Goal: Task Accomplishment & Management: Manage account settings

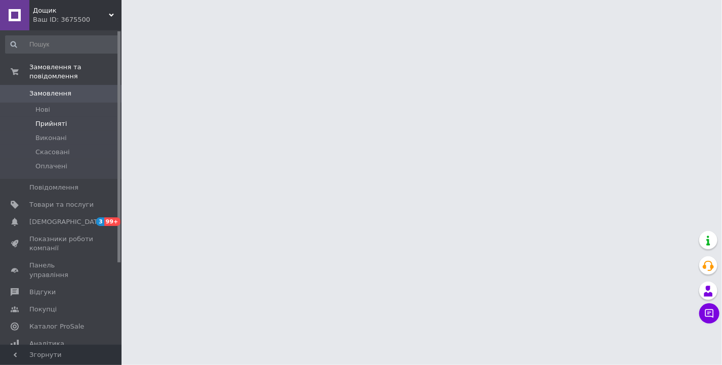
click at [57, 119] on span "Прийняті" at bounding box center [50, 123] width 31 height 9
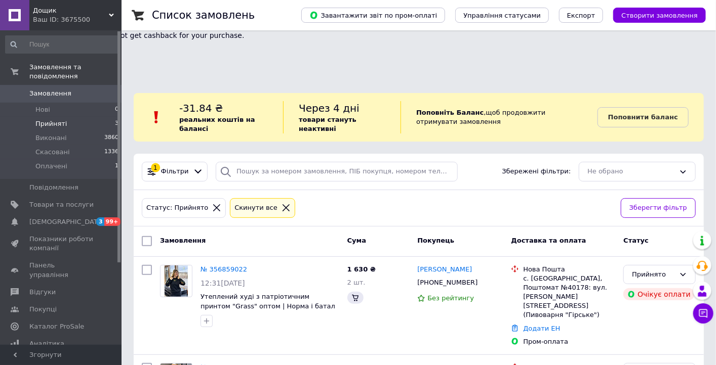
click at [40, 119] on span "Прийняті" at bounding box center [50, 123] width 31 height 9
click at [61, 119] on span "Прийняті" at bounding box center [50, 123] width 31 height 9
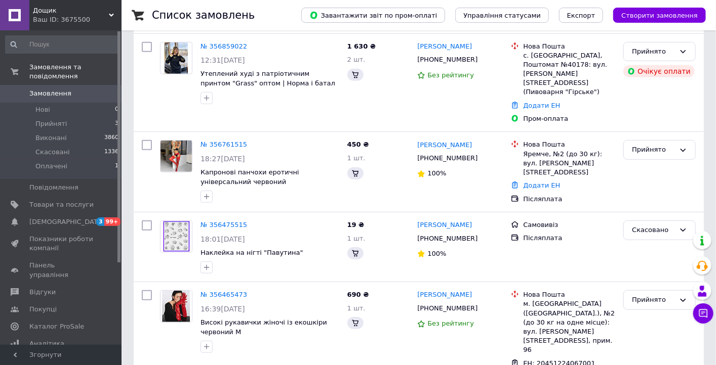
scroll to position [324, 0]
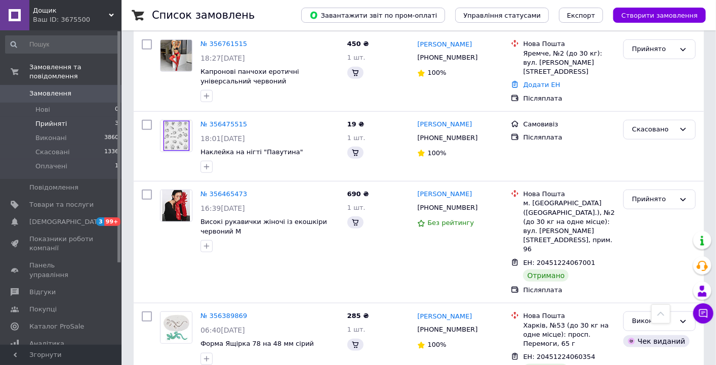
click at [66, 118] on li "Прийняті 3" at bounding box center [62, 124] width 124 height 14
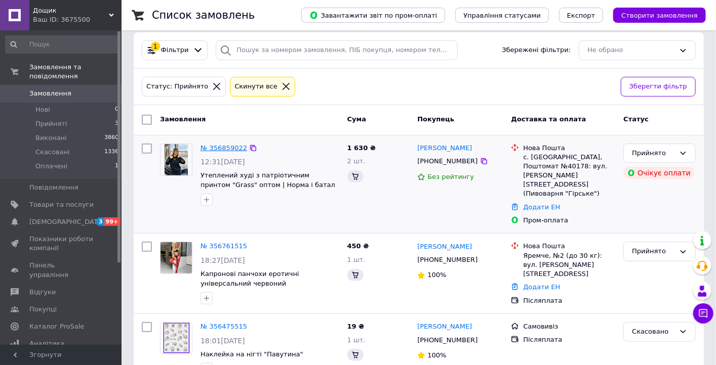
click at [217, 144] on link "№ 356859022" at bounding box center [223, 148] width 47 height 8
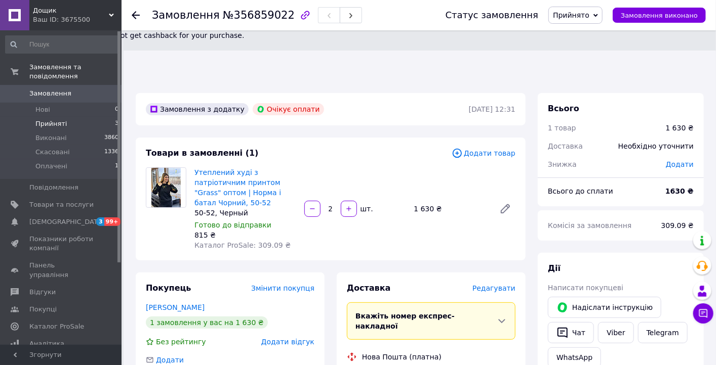
click at [89, 117] on li "Прийняті 3" at bounding box center [62, 124] width 124 height 14
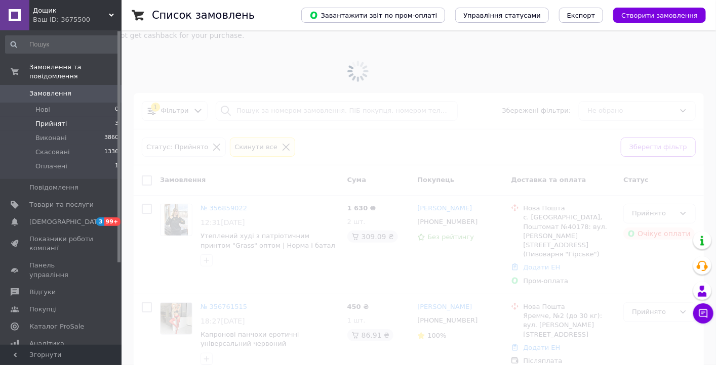
click at [53, 20] on div "Ваш ID: 3675500" at bounding box center [77, 19] width 89 height 9
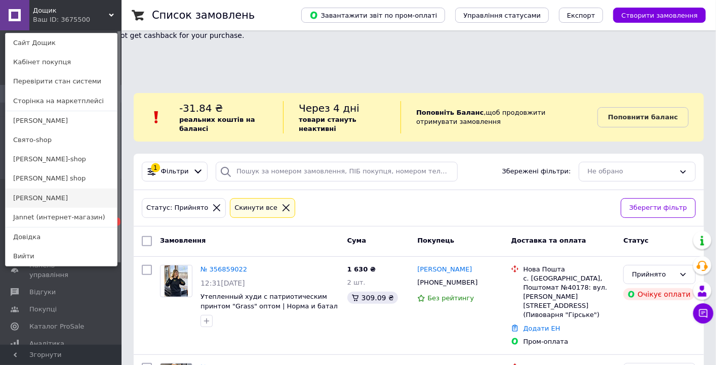
click at [50, 196] on link "[PERSON_NAME]" at bounding box center [61, 198] width 111 height 19
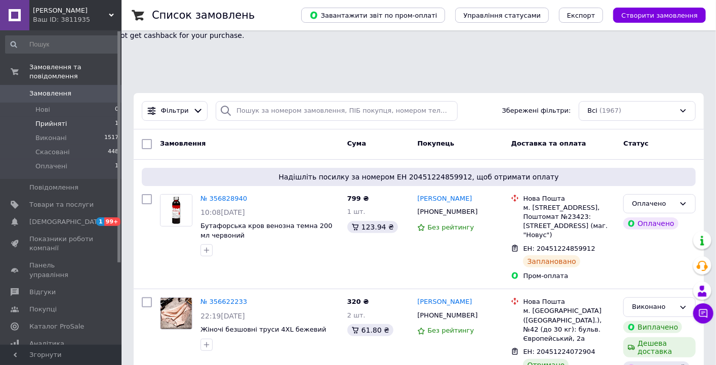
click at [76, 117] on li "Прийняті 1" at bounding box center [62, 124] width 124 height 14
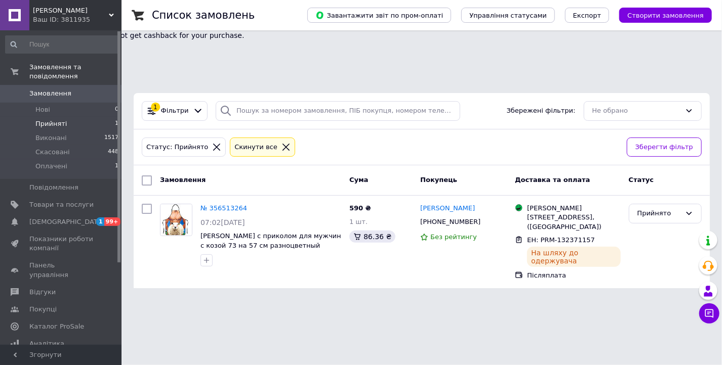
click at [85, 3] on div "Джейн Ваш ID: 3811935" at bounding box center [75, 15] width 92 height 30
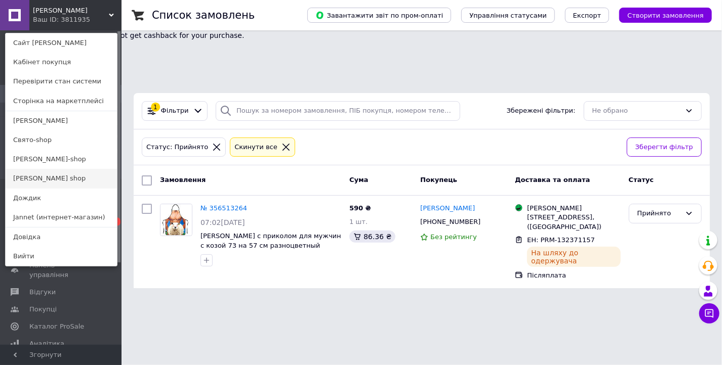
click at [69, 177] on link "[PERSON_NAME] shop" at bounding box center [61, 178] width 111 height 19
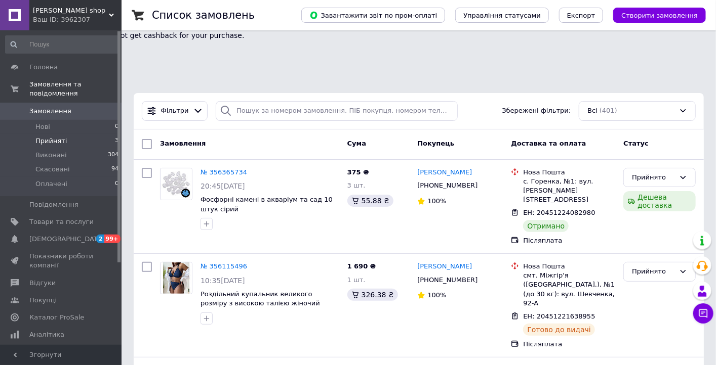
click at [66, 134] on li "Прийняті 3" at bounding box center [62, 141] width 124 height 14
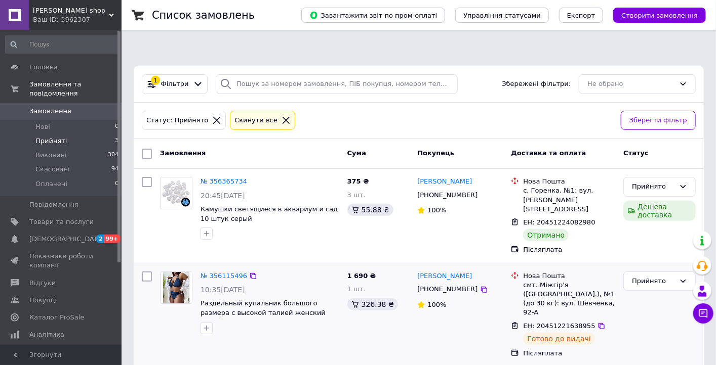
scroll to position [55, 0]
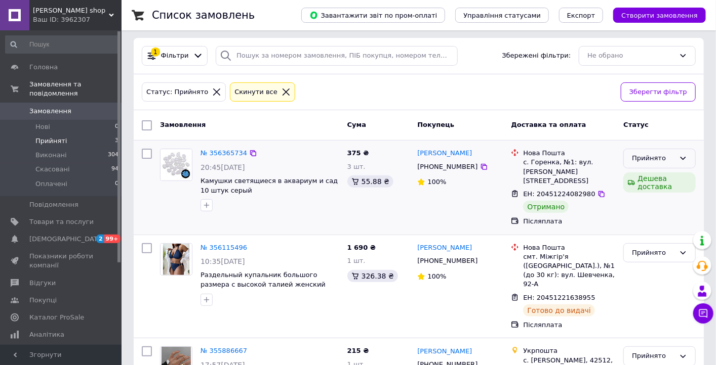
click at [686, 154] on icon at bounding box center [683, 158] width 8 height 8
click at [641, 171] on li "Виконано" at bounding box center [658, 180] width 71 height 19
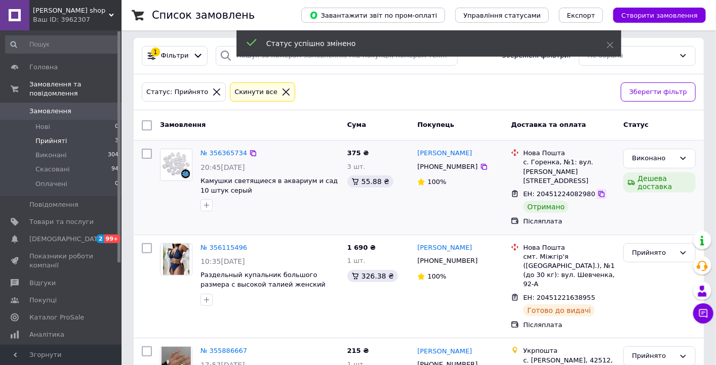
click at [597, 190] on icon at bounding box center [601, 194] width 8 height 8
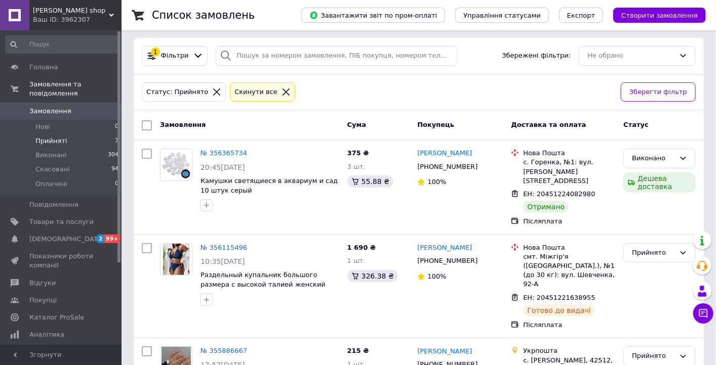
click at [59, 15] on div "Ваш ID: 3962307" at bounding box center [77, 19] width 89 height 9
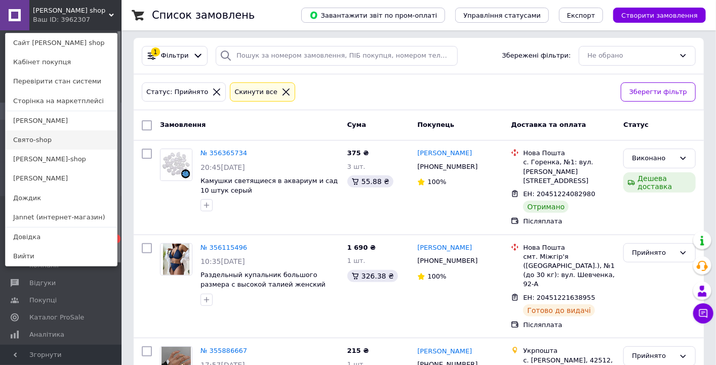
click at [48, 142] on link "Свято-shop" at bounding box center [61, 140] width 111 height 19
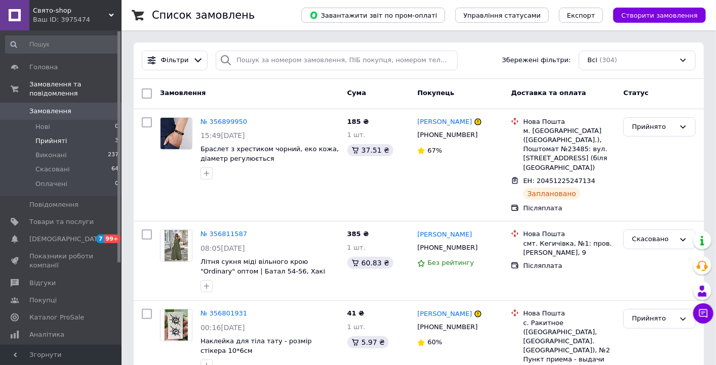
click at [73, 134] on li "Прийняті 3" at bounding box center [62, 141] width 124 height 14
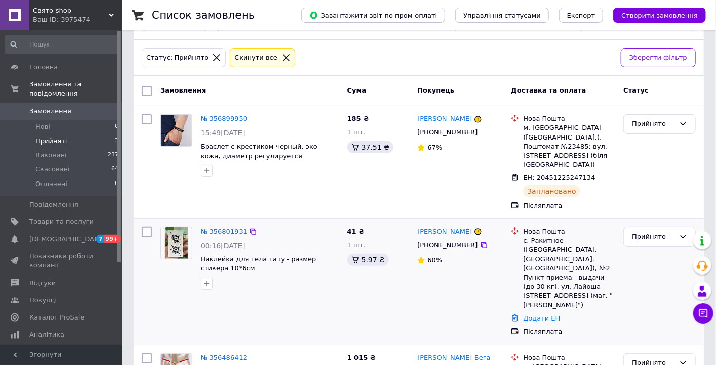
scroll to position [97, 0]
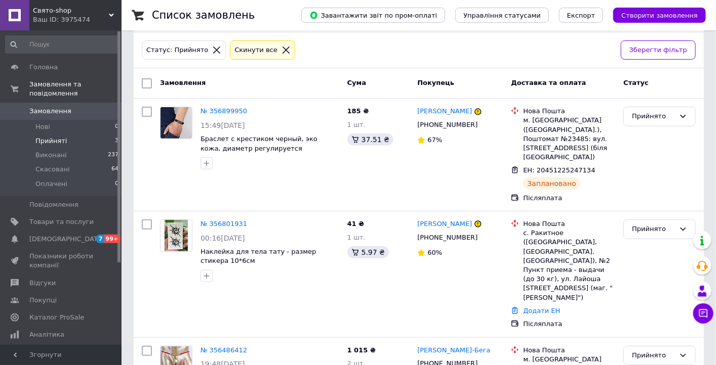
click at [41, 10] on span "Свято-shop" at bounding box center [71, 10] width 76 height 9
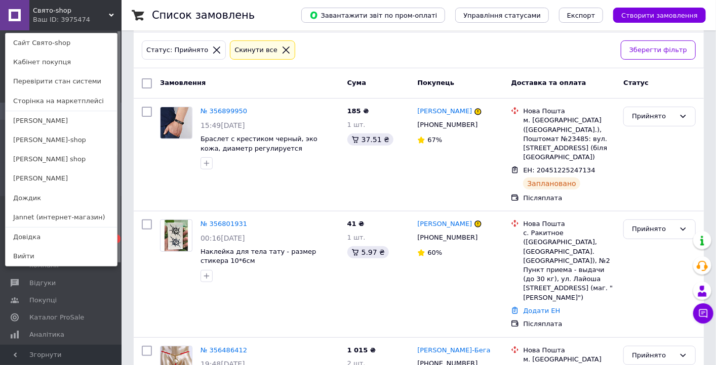
click at [34, 123] on link "[PERSON_NAME]" at bounding box center [61, 120] width 111 height 19
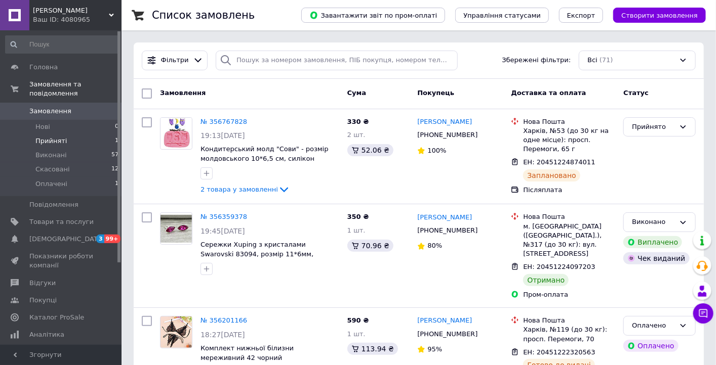
click at [68, 134] on li "Прийняті 1" at bounding box center [62, 141] width 124 height 14
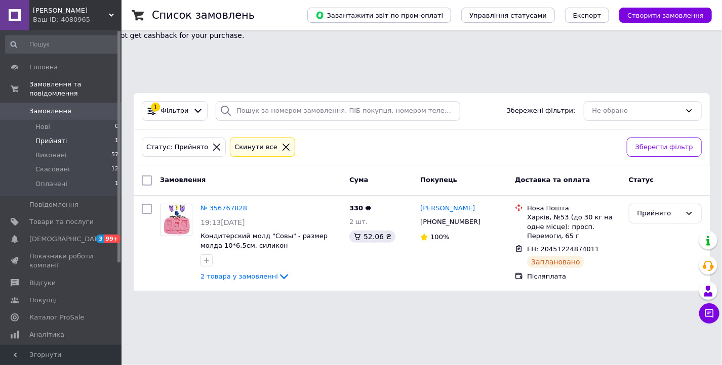
click at [65, 16] on div "Ваш ID: 4080965" at bounding box center [77, 19] width 89 height 9
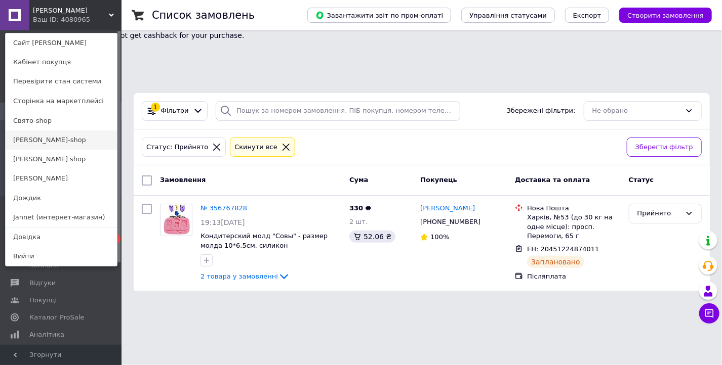
click at [64, 142] on link "[PERSON_NAME]-shop" at bounding box center [61, 140] width 111 height 19
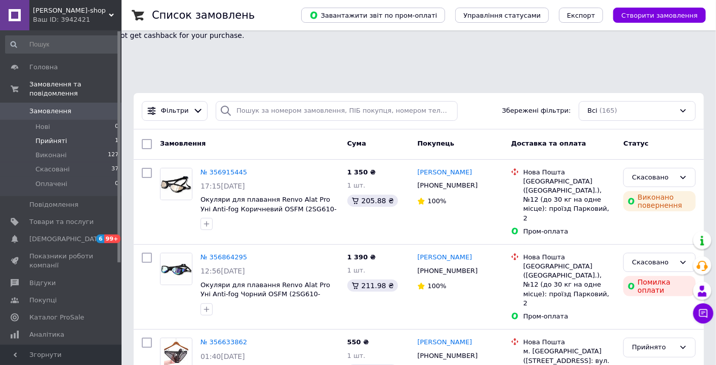
click at [57, 137] on span "Прийняті" at bounding box center [50, 141] width 31 height 9
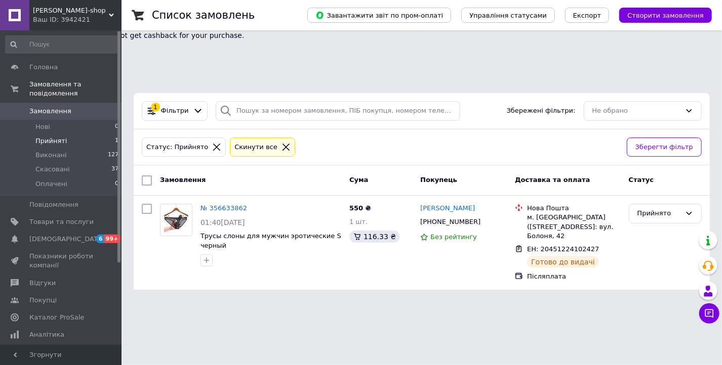
click at [44, 10] on span "[PERSON_NAME]-shop" at bounding box center [71, 10] width 76 height 9
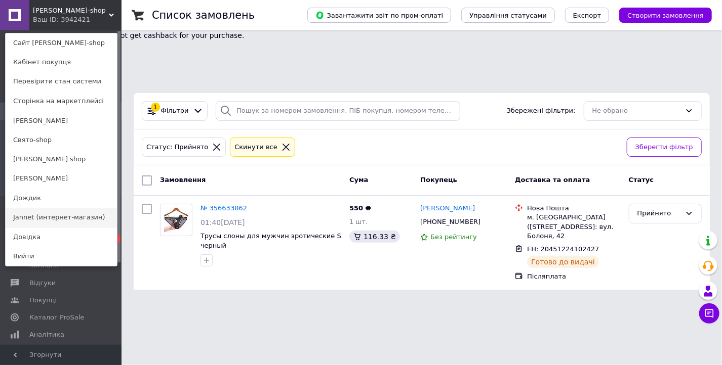
click at [59, 218] on link "Jannet (интернет-магазин)" at bounding box center [61, 217] width 111 height 19
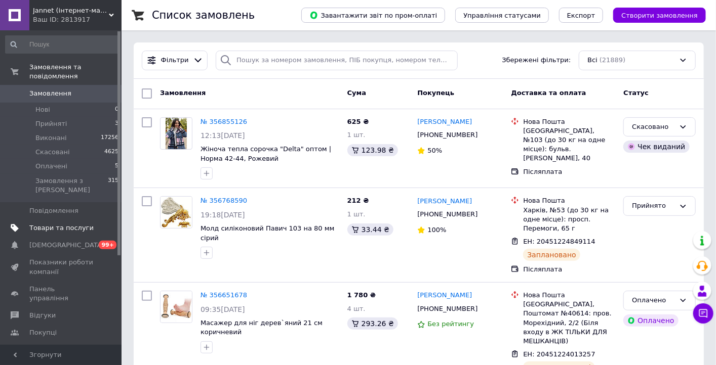
click at [61, 220] on link "Товари та послуги" at bounding box center [62, 228] width 124 height 17
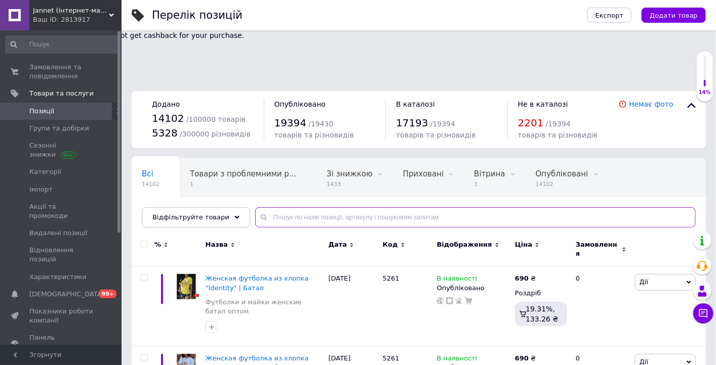
click at [283, 207] on input "text" at bounding box center [475, 217] width 440 height 20
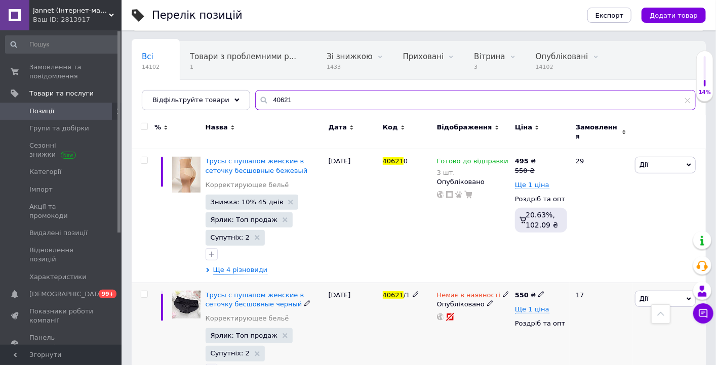
scroll to position [7, 0]
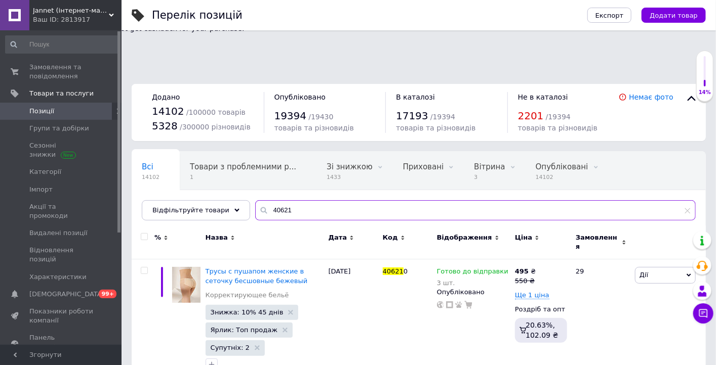
type input "40621"
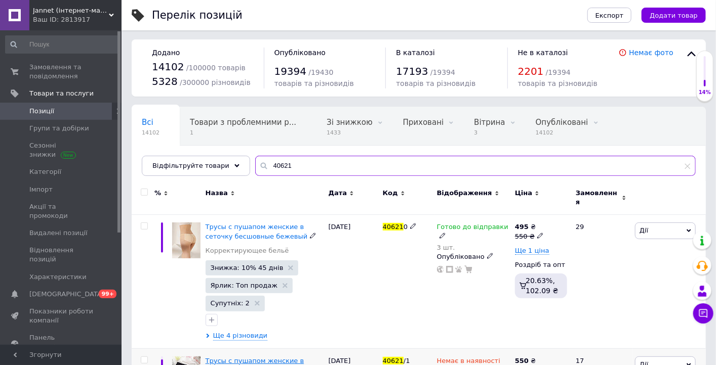
scroll to position [129, 0]
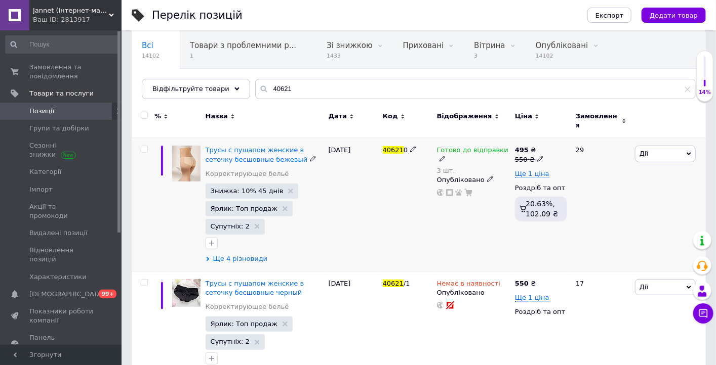
click at [232, 255] on span "Ще 4 різновиди" at bounding box center [240, 259] width 55 height 9
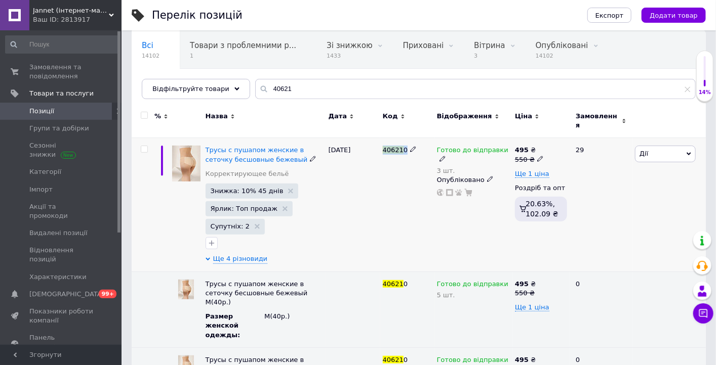
drag, startPoint x: 386, startPoint y: 95, endPoint x: 405, endPoint y: 95, distance: 18.7
click at [405, 138] on div "40621 0" at bounding box center [407, 205] width 54 height 134
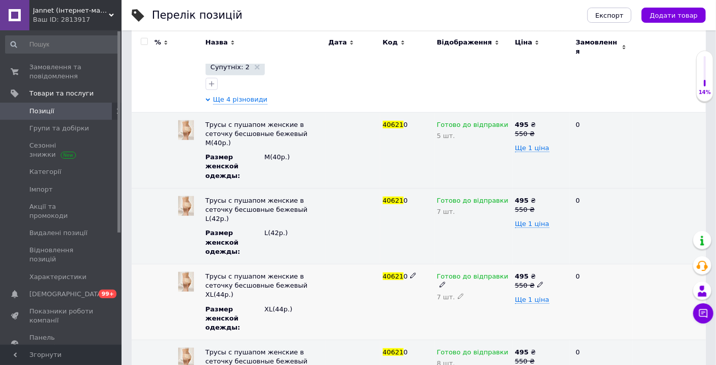
scroll to position [290, 0]
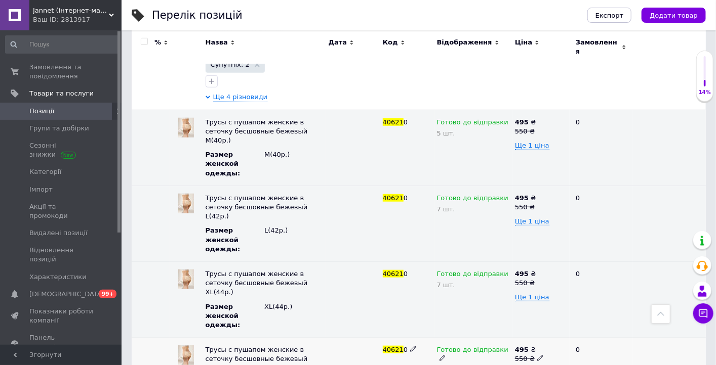
click at [457, 365] on icon at bounding box center [460, 370] width 6 height 6
type input "9"
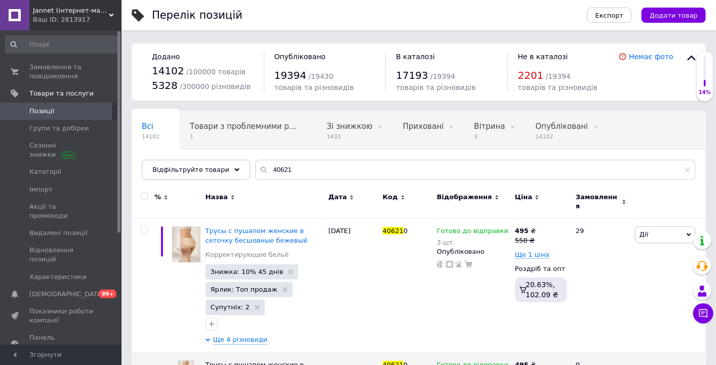
scroll to position [7, 0]
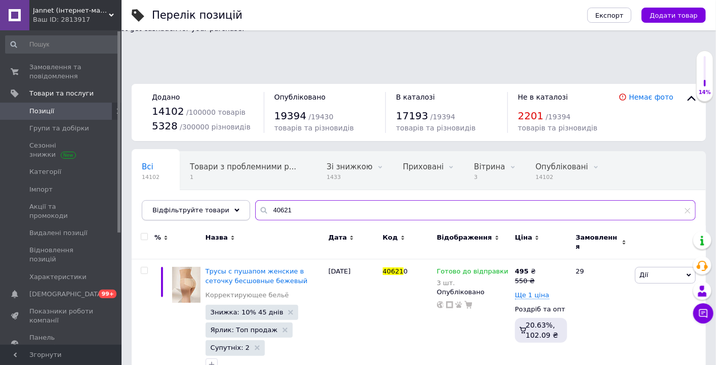
drag, startPoint x: 211, startPoint y: 158, endPoint x: 191, endPoint y: 156, distance: 19.8
click at [191, 200] on div "Відфільтруйте товари 40621" at bounding box center [419, 210] width 554 height 20
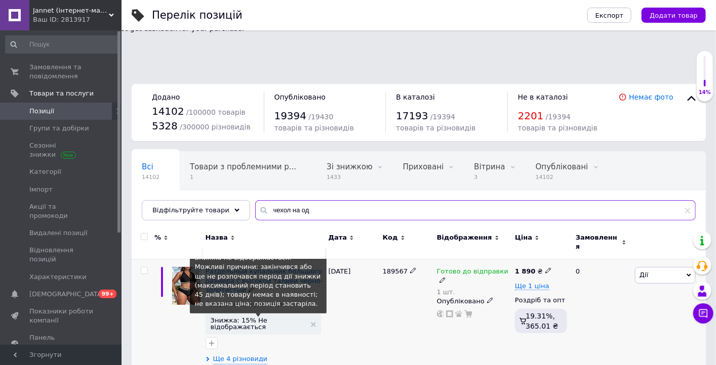
type input "чехол на од"
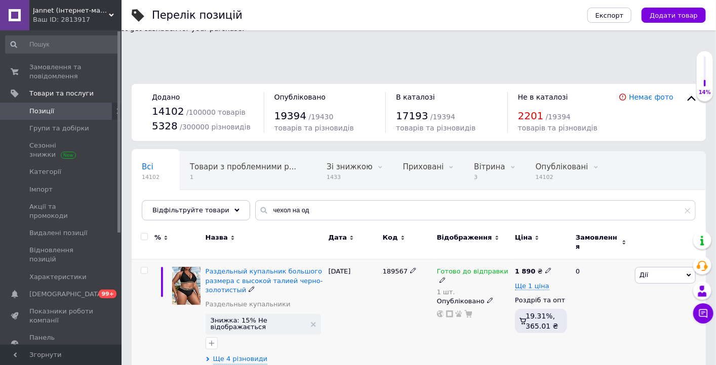
click at [246, 314] on span "Знижка: 15% Не відображається" at bounding box center [262, 324] width 115 height 21
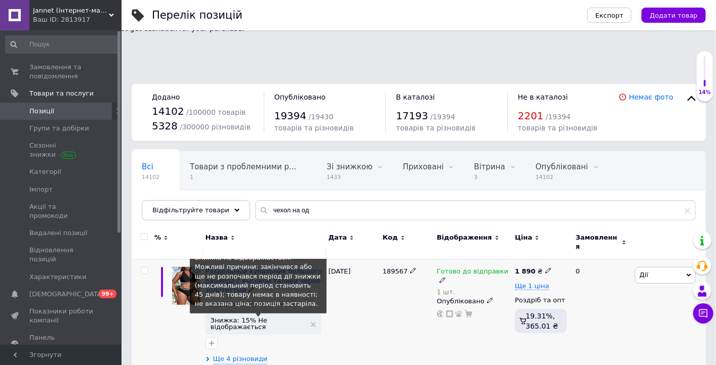
click at [247, 317] on span "Знижка: 15% Не відображається" at bounding box center [258, 323] width 95 height 13
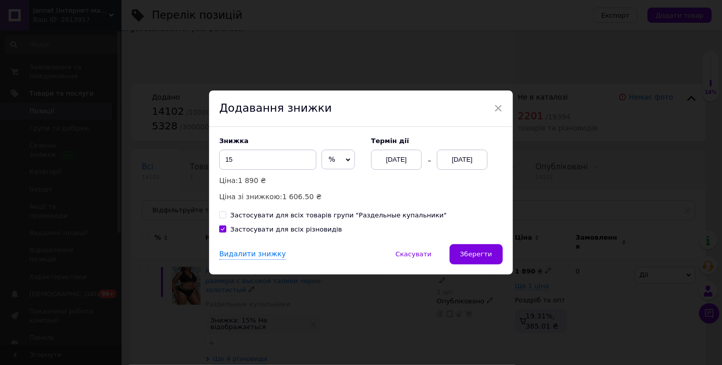
click at [333, 160] on span "%" at bounding box center [337, 160] width 33 height 20
click at [334, 176] on li "₴" at bounding box center [338, 181] width 32 height 14
click at [280, 162] on input "15" at bounding box center [267, 160] width 97 height 20
click at [445, 165] on div "[DATE]" at bounding box center [462, 160] width 51 height 20
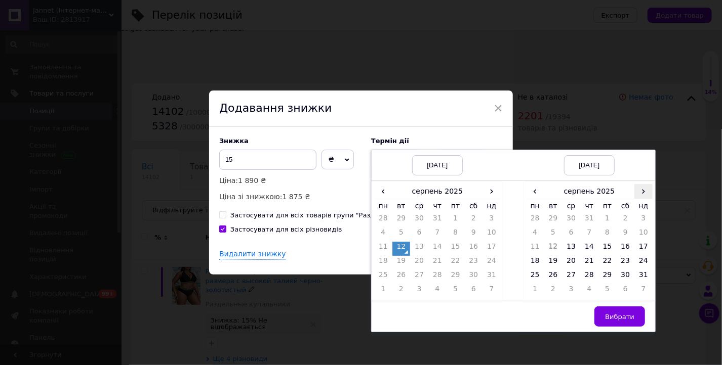
click at [640, 192] on span "›" at bounding box center [643, 191] width 18 height 15
click at [610, 279] on td "26" at bounding box center [607, 277] width 18 height 14
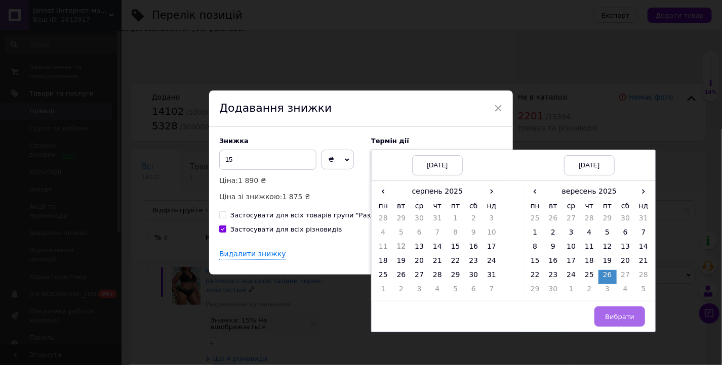
drag, startPoint x: 617, startPoint y: 311, endPoint x: 532, endPoint y: 289, distance: 87.9
click at [615, 312] on button "Вибрати" at bounding box center [619, 317] width 51 height 20
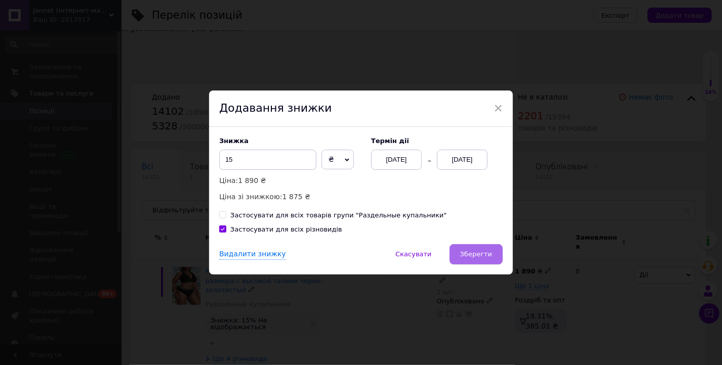
click at [480, 254] on span "Зберегти" at bounding box center [476, 254] width 32 height 8
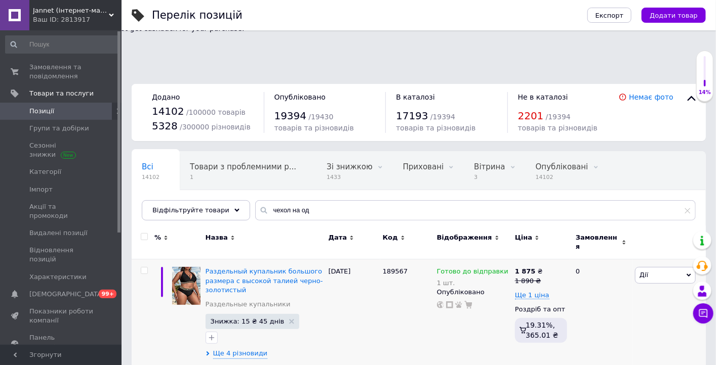
scroll to position [169, 0]
